Goal: Entertainment & Leisure: Browse casually

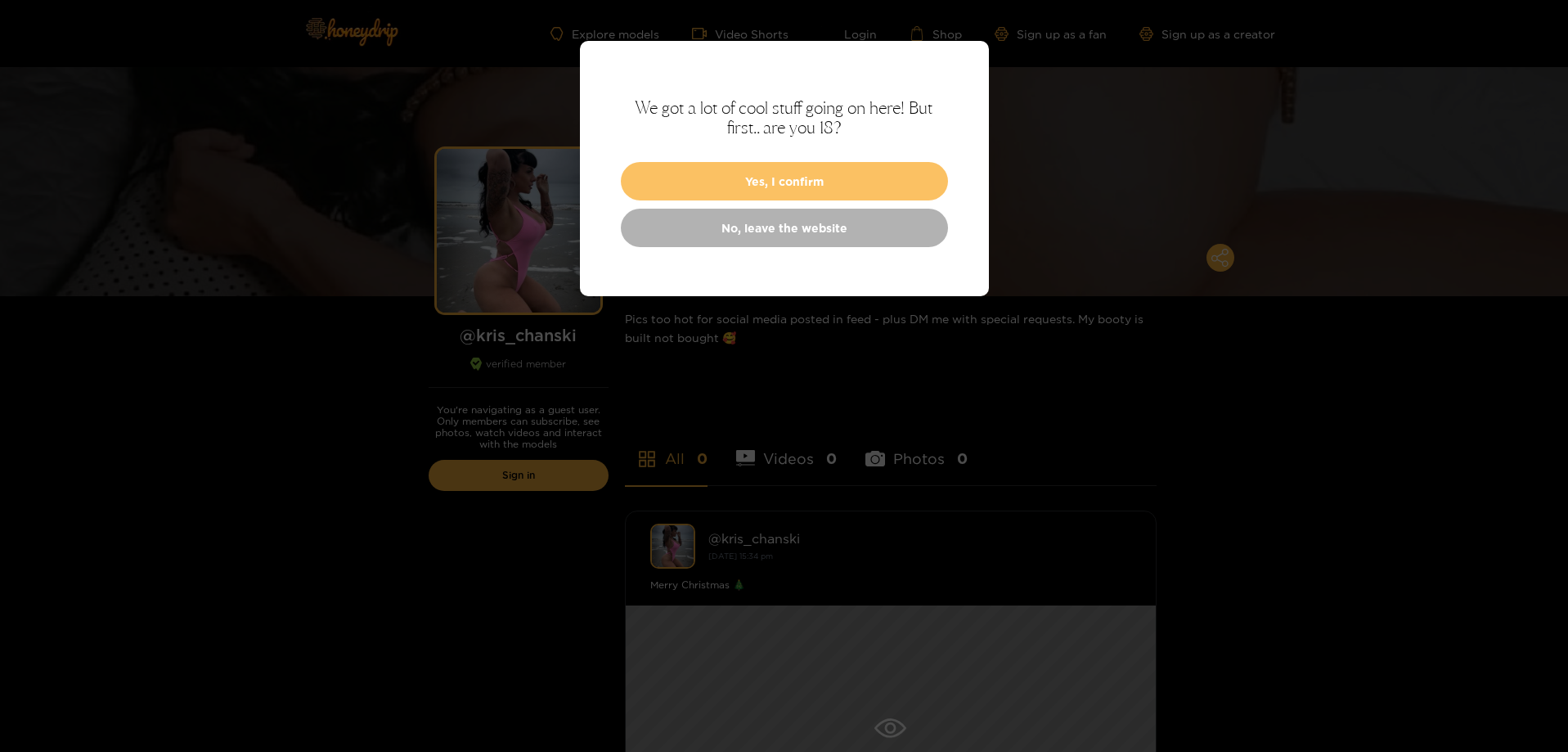
click at [855, 182] on button "Yes, I confirm" at bounding box center [784, 181] width 327 height 38
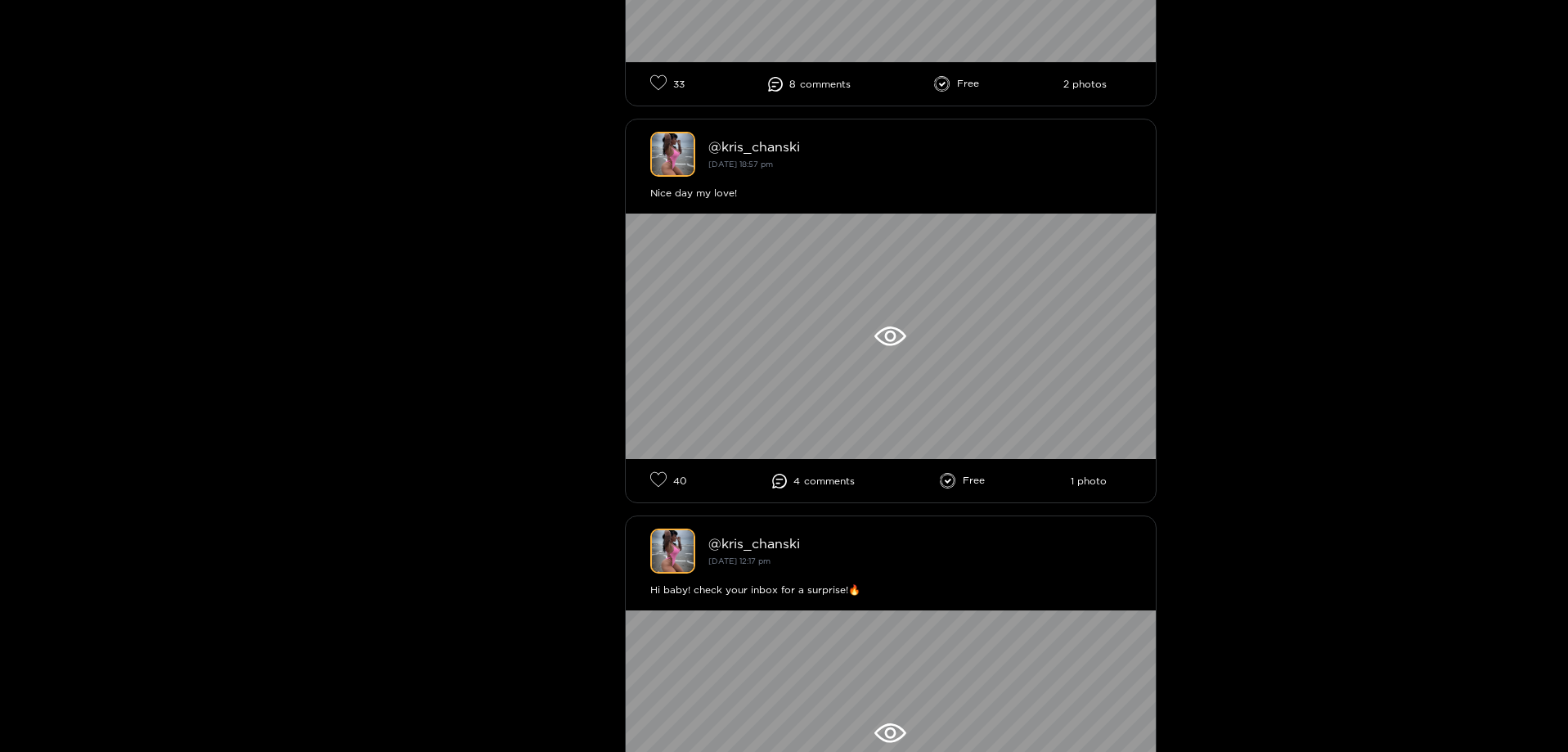
scroll to position [4337, 0]
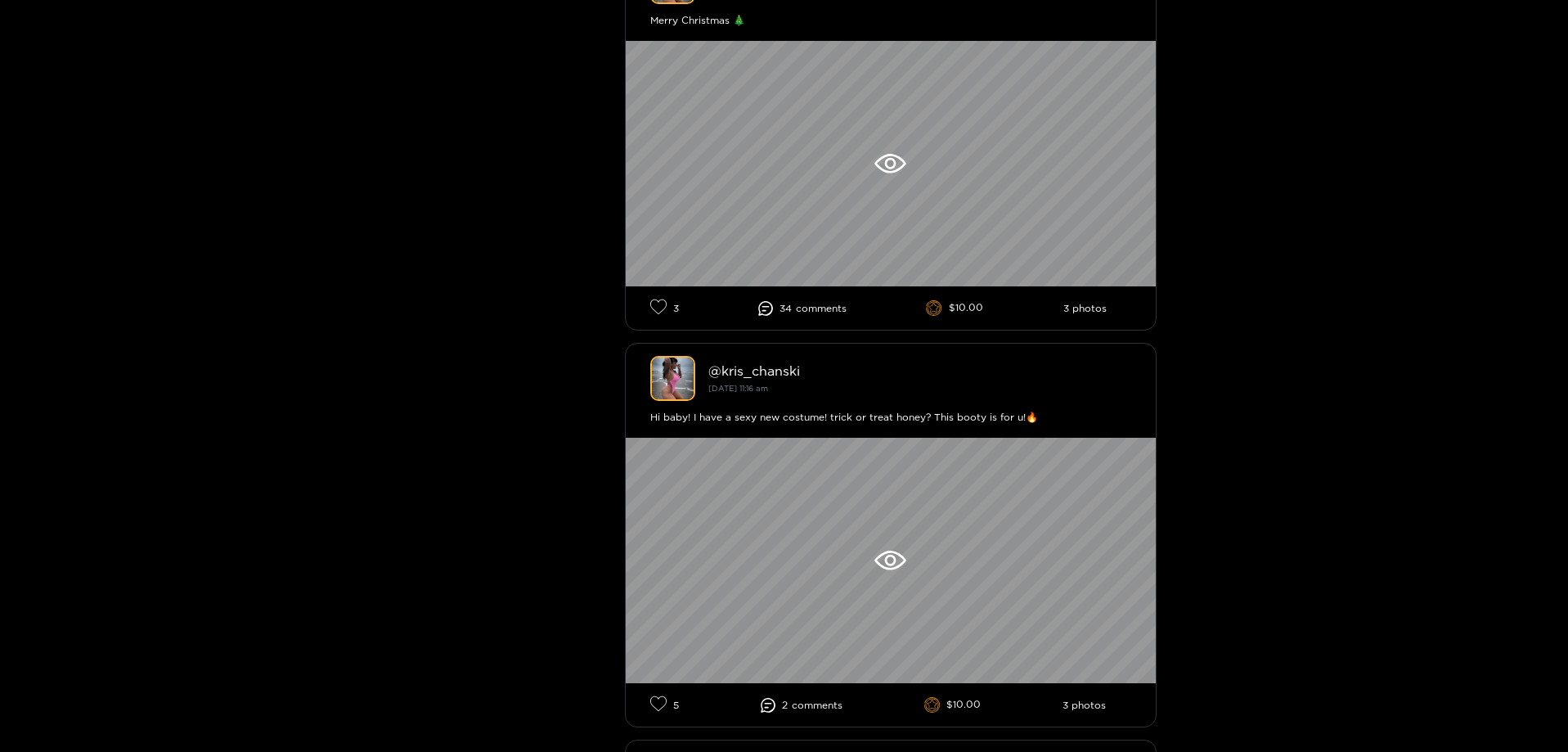
scroll to position [573, 0]
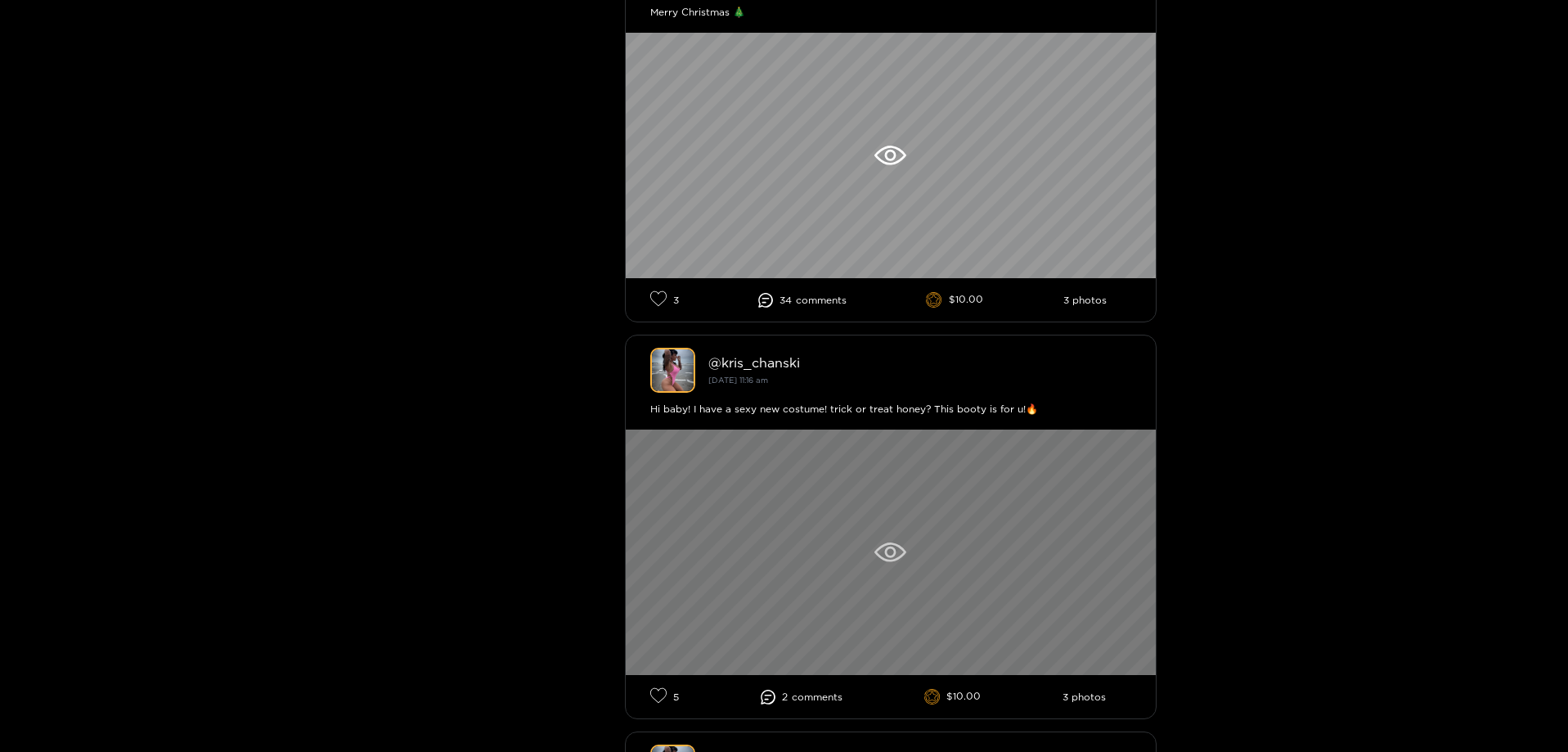
click at [890, 562] on div at bounding box center [890, 552] width 530 height 246
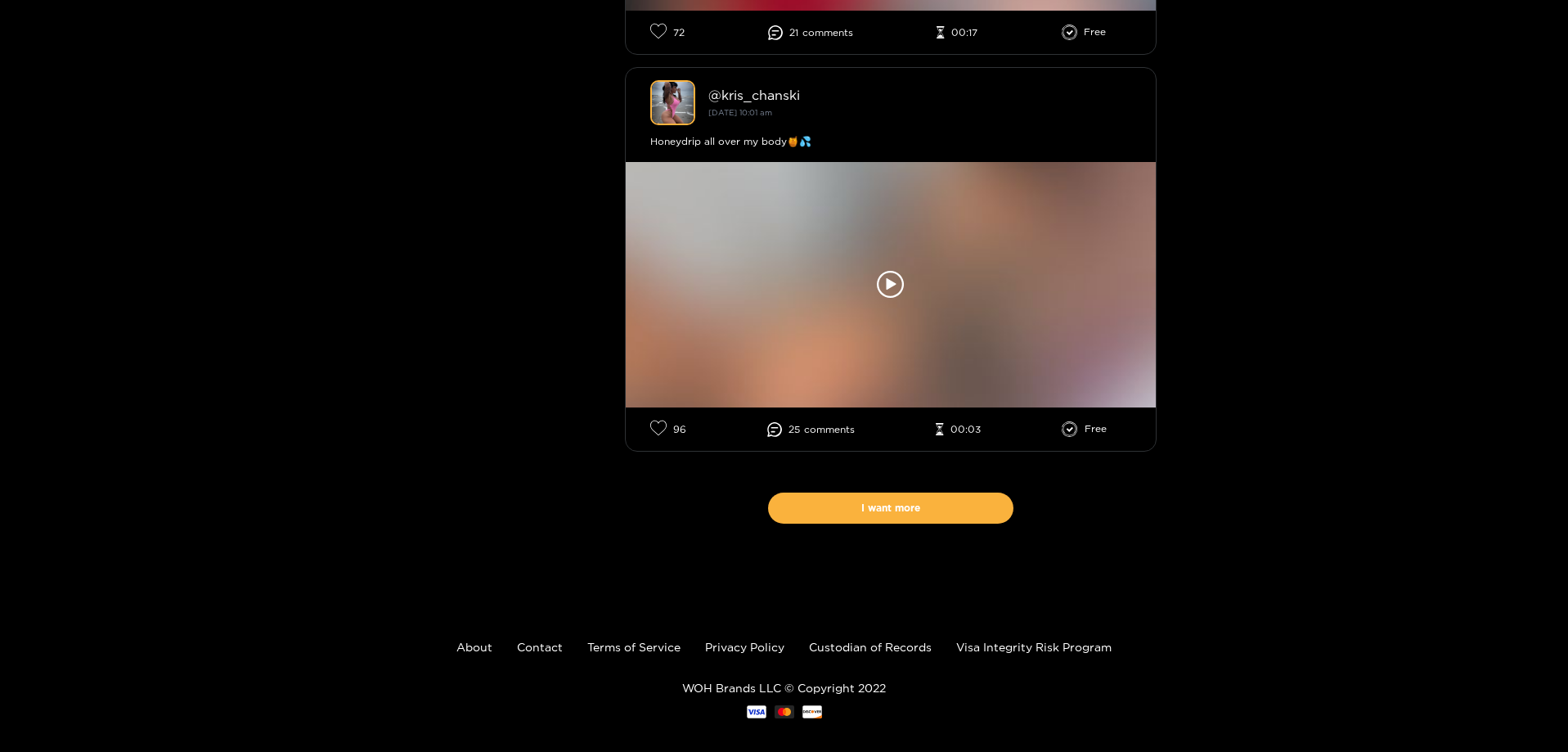
scroll to position [11256, 0]
